Goal: Share content

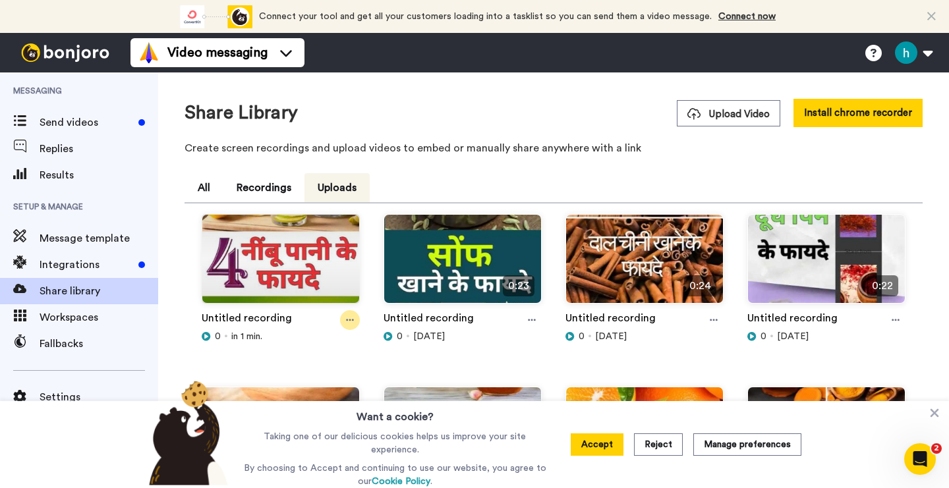
click at [350, 318] on icon at bounding box center [350, 320] width 8 height 9
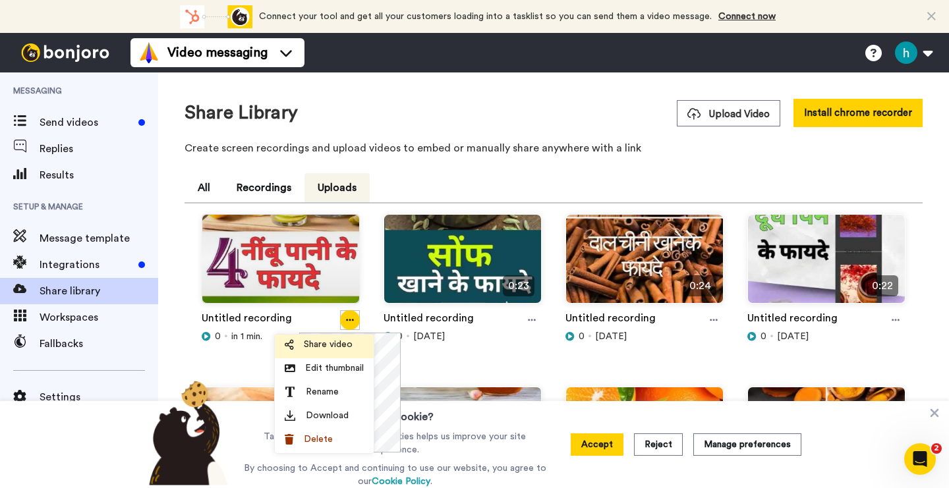
click at [334, 341] on span "Share video" at bounding box center [328, 344] width 49 height 13
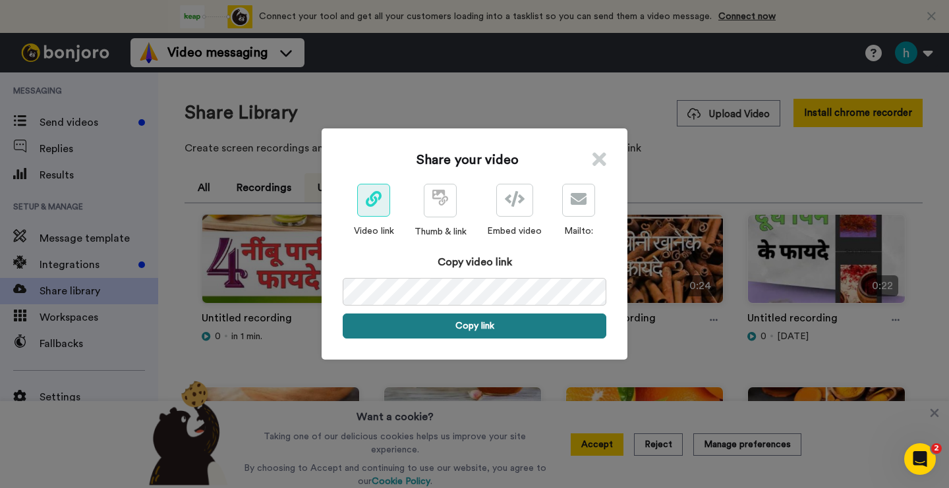
click at [490, 322] on button "Copy link" at bounding box center [475, 326] width 264 height 25
